Goal: Use online tool/utility

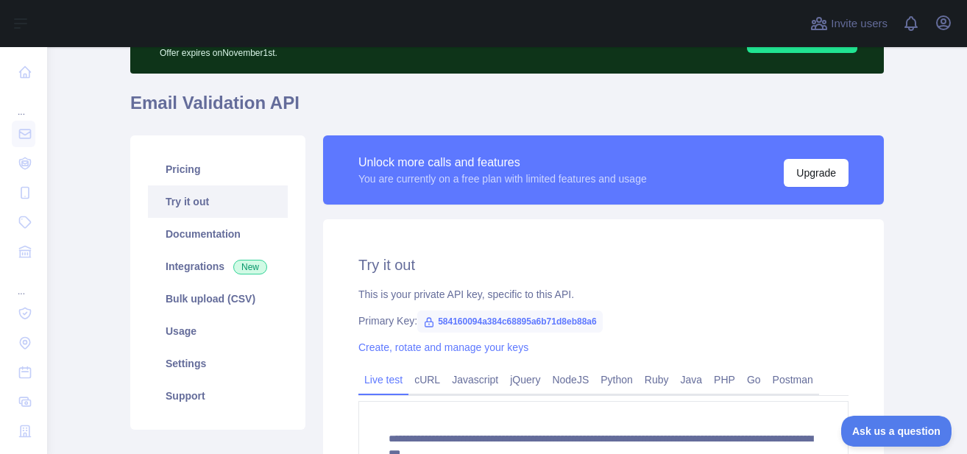
scroll to position [156, 0]
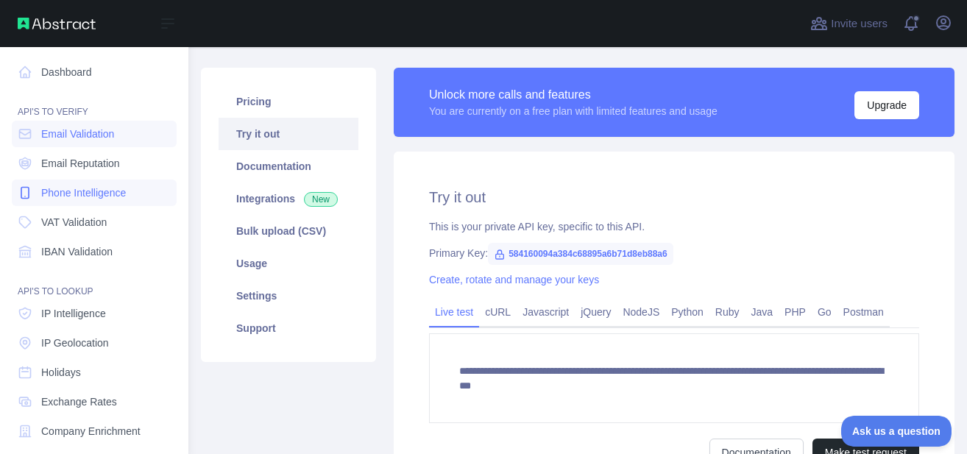
click at [84, 194] on span "Phone Intelligence" at bounding box center [83, 192] width 85 height 15
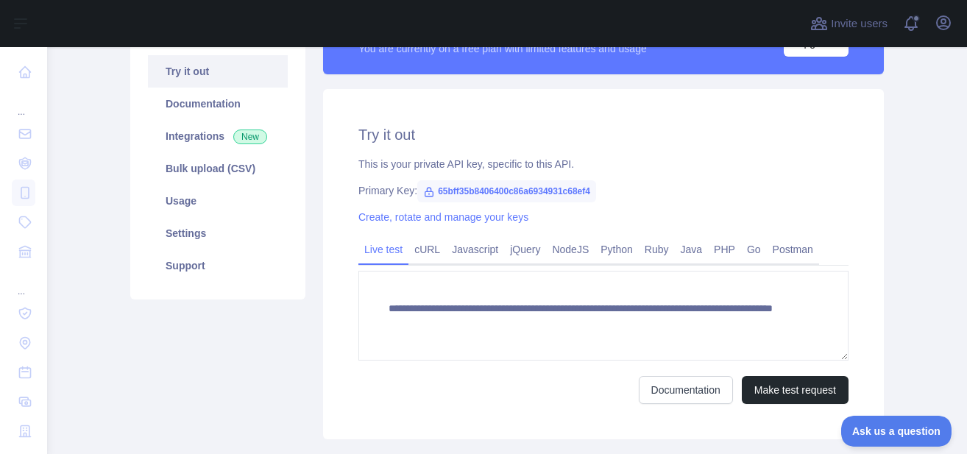
scroll to position [244, 0]
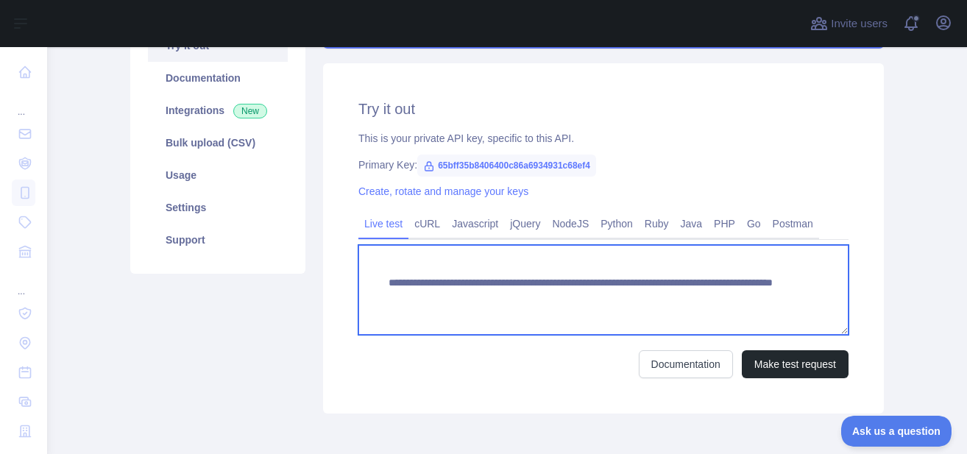
drag, startPoint x: 648, startPoint y: 299, endPoint x: 740, endPoint y: 300, distance: 92.7
click at [740, 300] on textarea "**********" at bounding box center [603, 290] width 490 height 90
paste textarea
type textarea "**********"
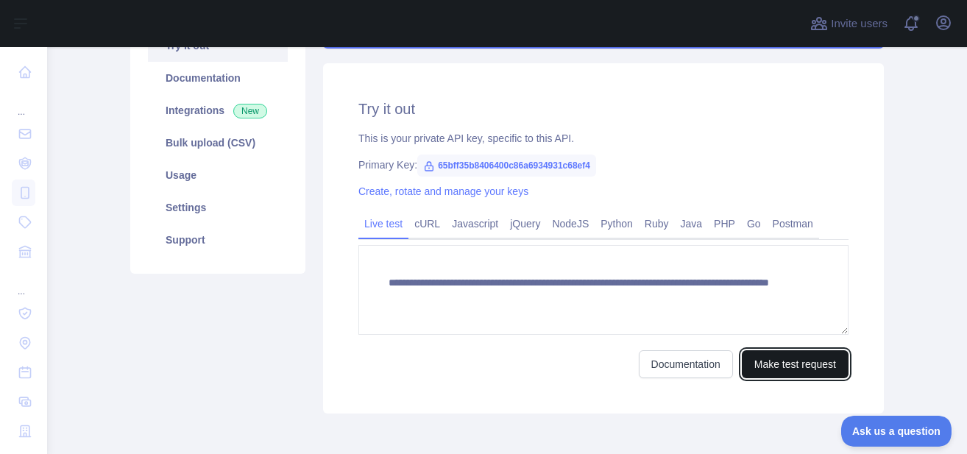
click at [778, 367] on button "Make test request" at bounding box center [795, 364] width 107 height 28
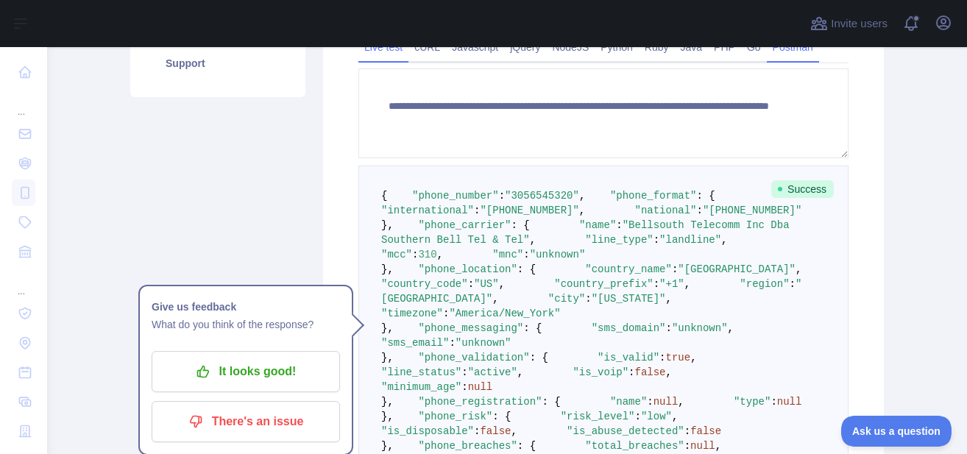
scroll to position [509, 0]
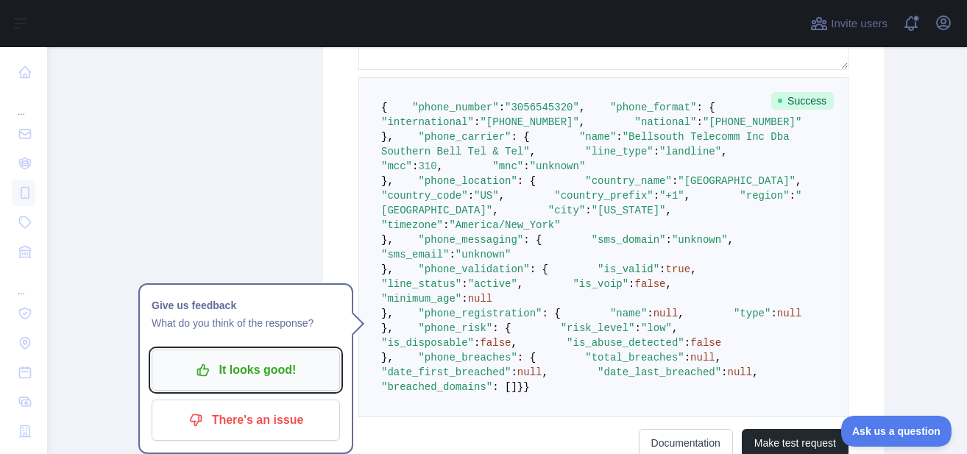
click at [205, 380] on p "It looks good!" at bounding box center [246, 370] width 166 height 25
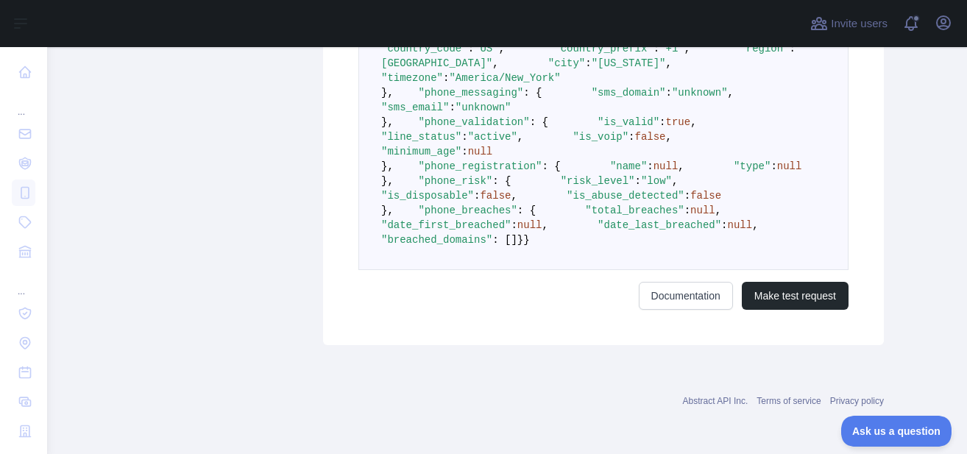
scroll to position [1039, 0]
click at [662, 294] on link "Documentation" at bounding box center [686, 296] width 94 height 28
